Goal: Transaction & Acquisition: Purchase product/service

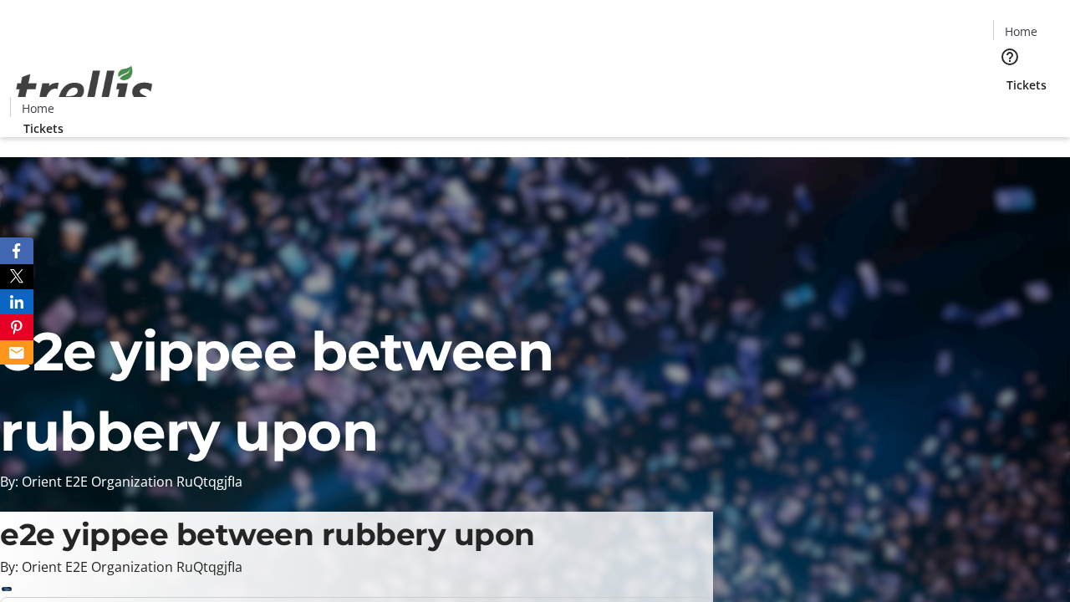
click at [1006, 76] on span "Tickets" at bounding box center [1026, 85] width 40 height 18
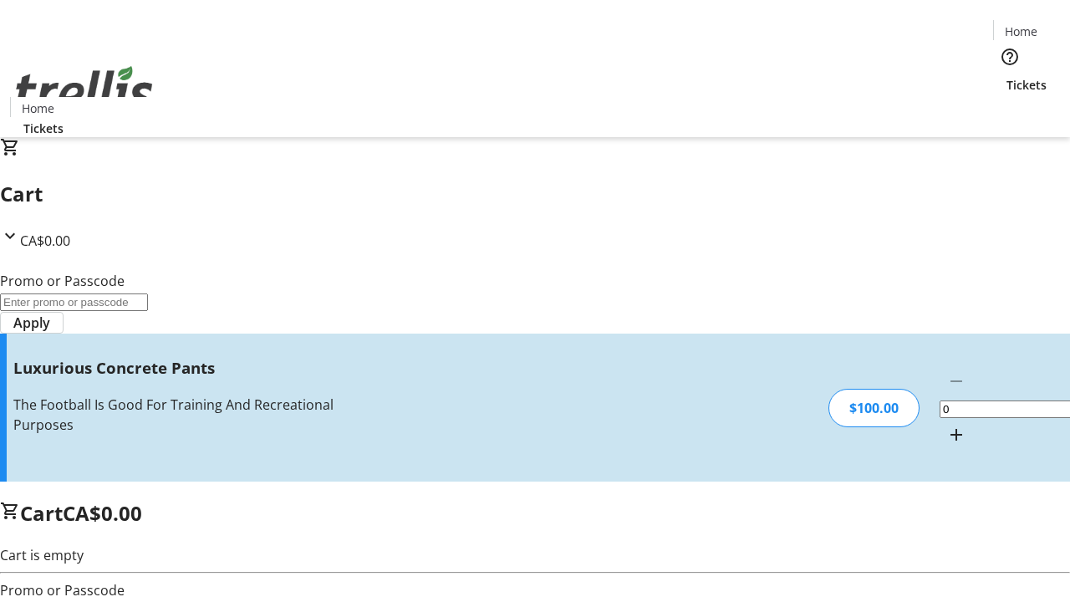
click at [946, 425] on mat-icon "Increment by one" at bounding box center [956, 435] width 20 height 20
type input "1"
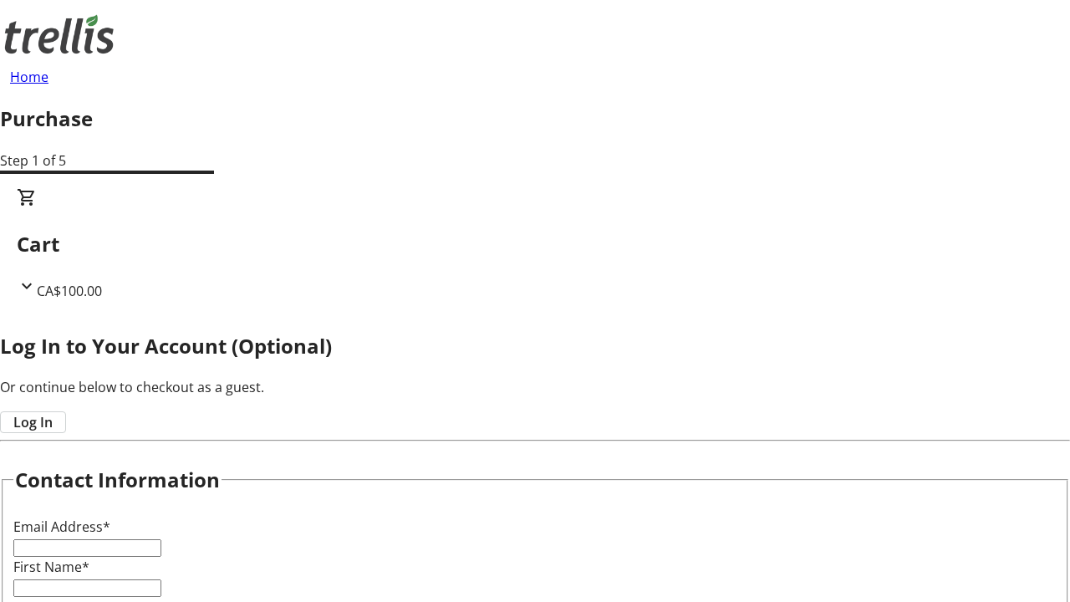
type input "FREE"
type input "[PERSON_NAME][EMAIL_ADDRESS][DOMAIN_NAME]"
type input "[PERSON_NAME]"
